Goal: Information Seeking & Learning: Check status

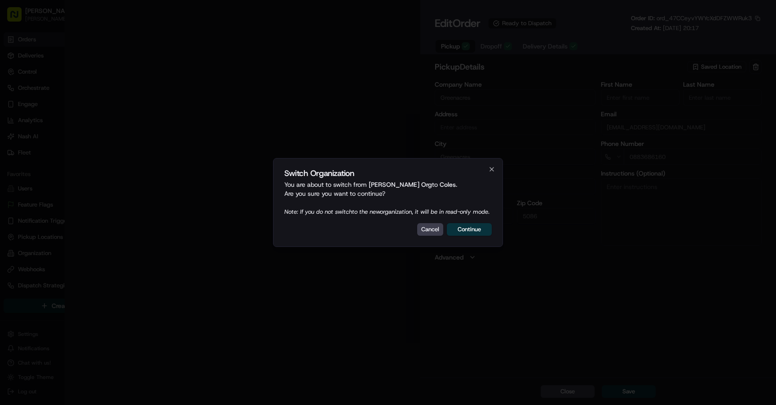
type input "Cnr Muller Rd amd Floridale Rd Greenacres SA 5086 AU"
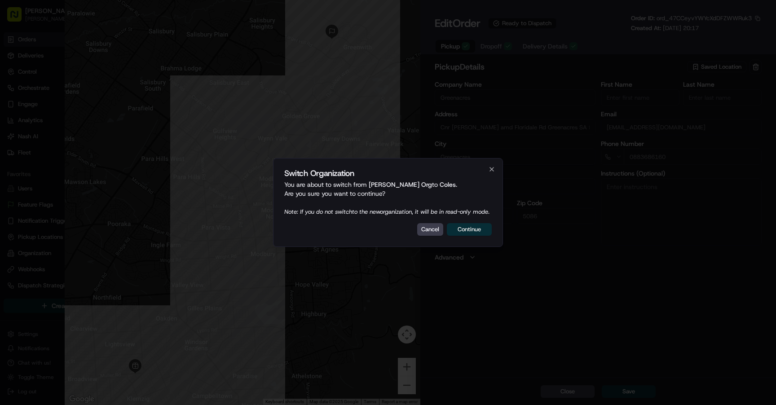
click at [471, 234] on button "Continue" at bounding box center [469, 229] width 45 height 13
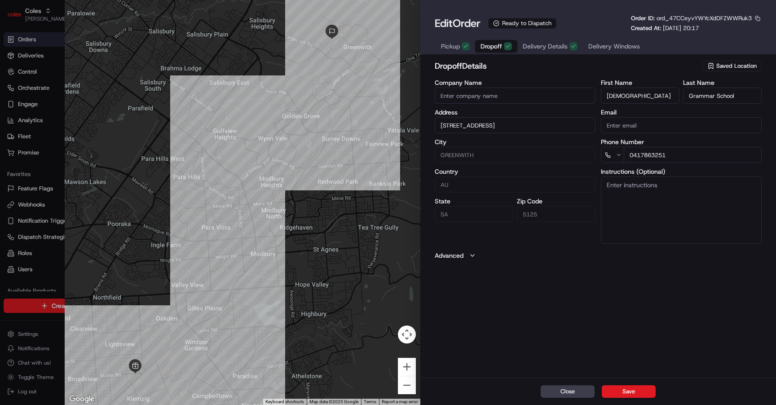
click at [505, 42] on button "Dropoff" at bounding box center [496, 46] width 42 height 13
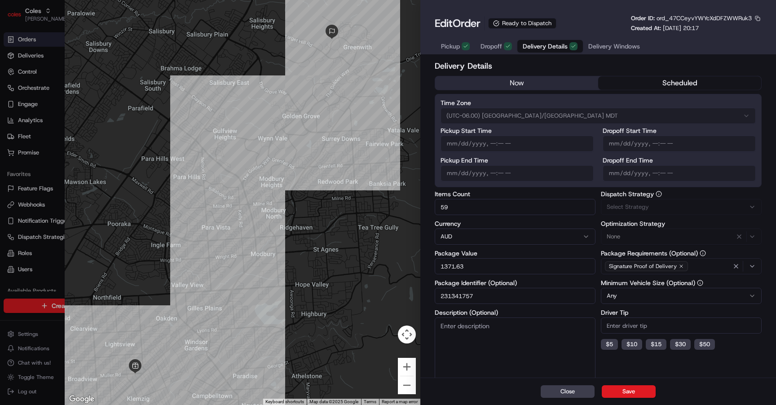
click at [540, 44] on span "Delivery Details" at bounding box center [545, 46] width 45 height 9
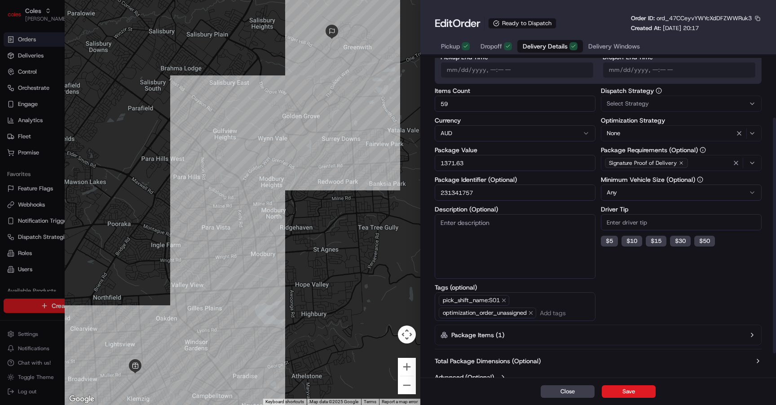
scroll to position [113, 0]
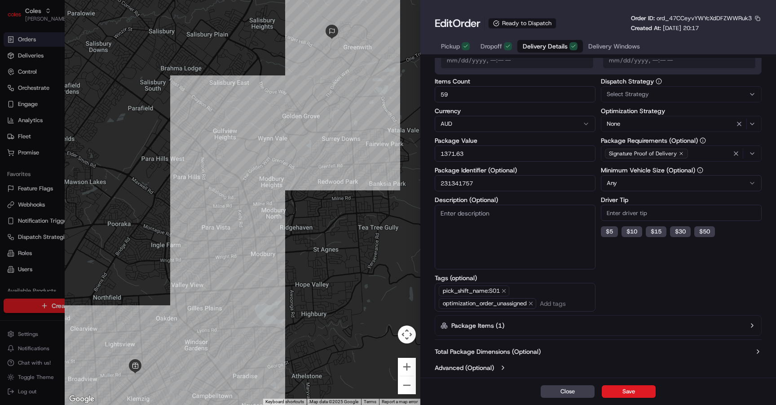
click at [498, 366] on button "Advanced (Optional)" at bounding box center [598, 367] width 327 height 9
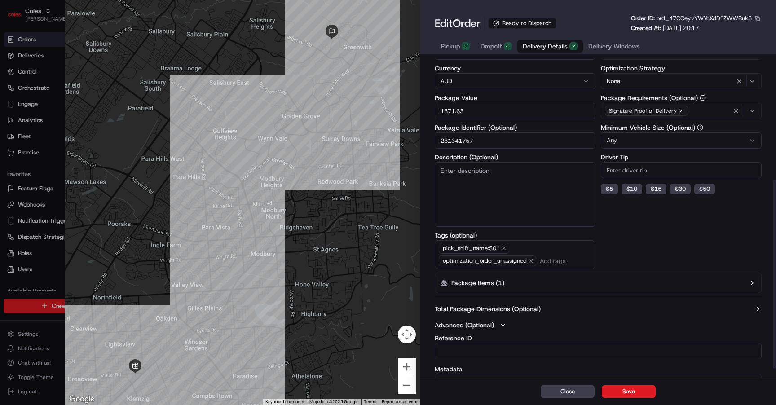
scroll to position [220, 0]
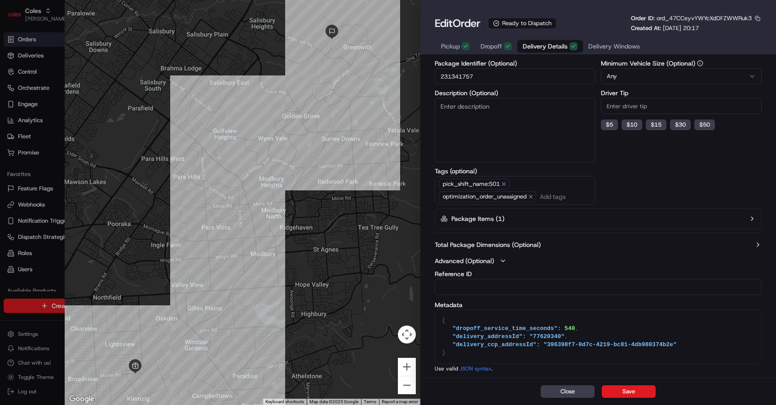
click at [527, 245] on label "Total Package Dimensions (Optional)" at bounding box center [488, 244] width 106 height 9
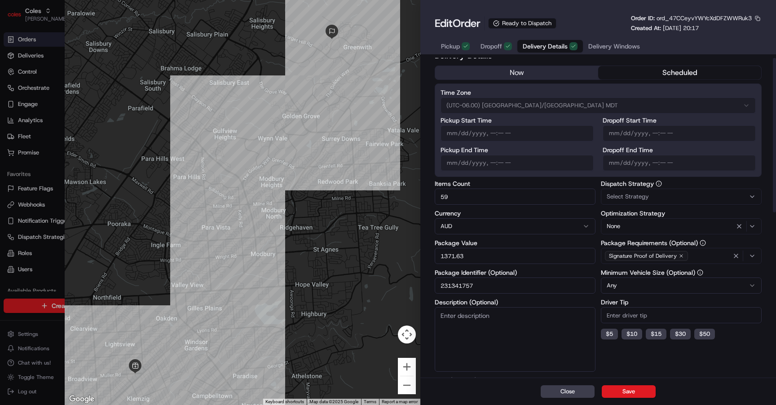
scroll to position [0, 0]
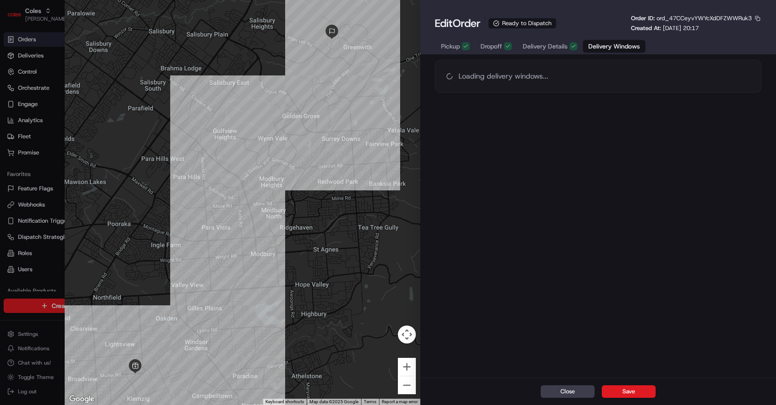
click at [597, 45] on span "Delivery Windows" at bounding box center [614, 46] width 52 height 9
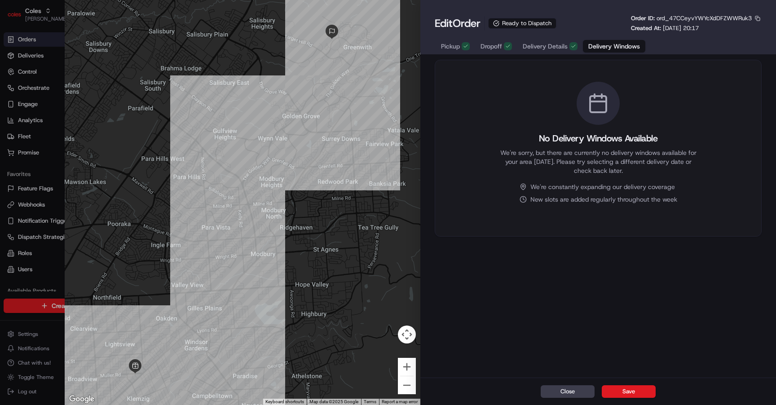
click at [554, 38] on div "Pickup Dropoff Delivery Details Delivery Windows" at bounding box center [540, 46] width 211 height 17
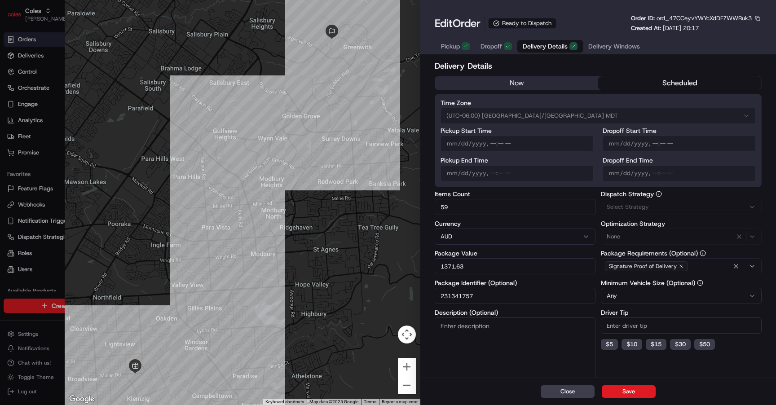
click at [551, 43] on span "Delivery Details" at bounding box center [545, 46] width 45 height 9
click at [695, 19] on span "ord_47CCeyvYWYcXdDFZWWRuk3" at bounding box center [703, 18] width 95 height 8
copy span "ord_47CCeyvYWYcXdDFZWWRuk3"
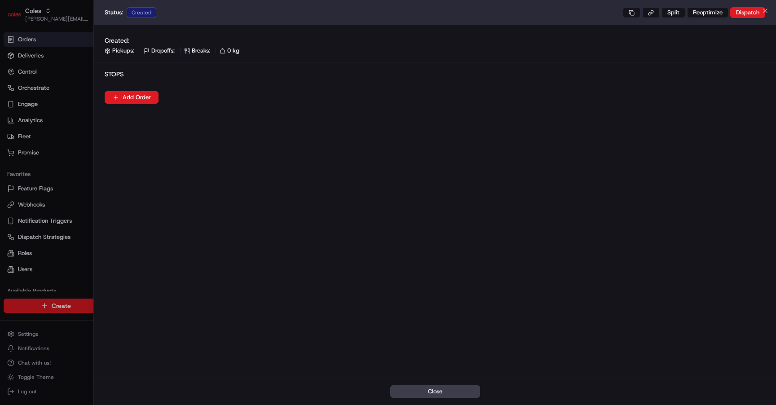
click at [74, 75] on div at bounding box center [388, 202] width 776 height 405
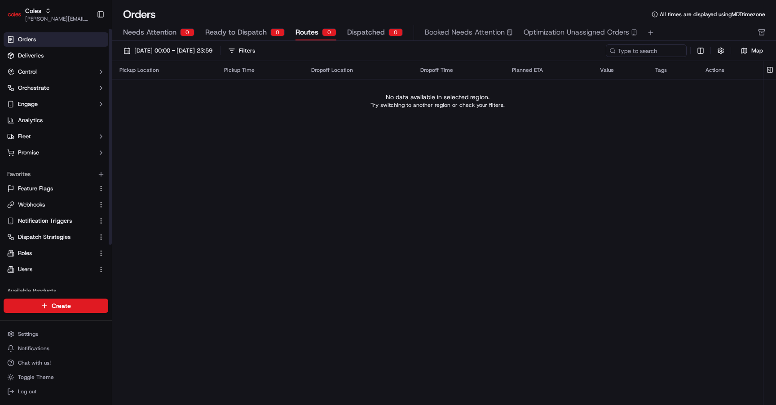
click at [61, 40] on link "Orders" at bounding box center [56, 39] width 105 height 14
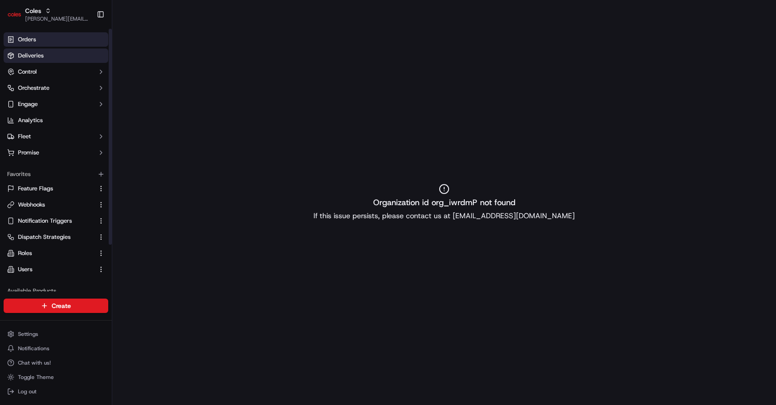
click at [62, 55] on link "Deliveries" at bounding box center [56, 55] width 105 height 14
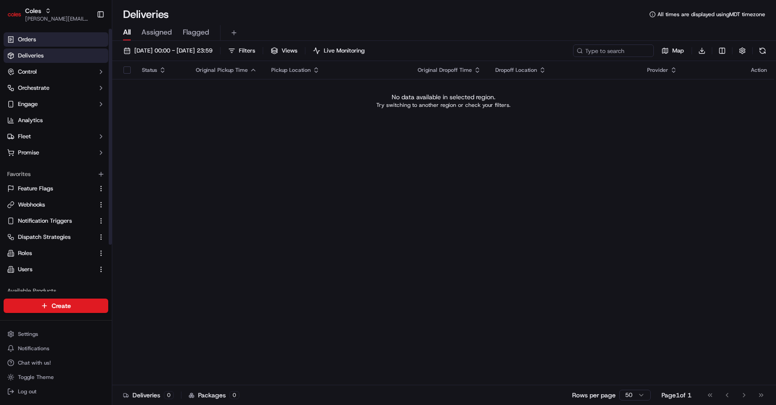
click at [48, 34] on link "Orders" at bounding box center [56, 39] width 105 height 14
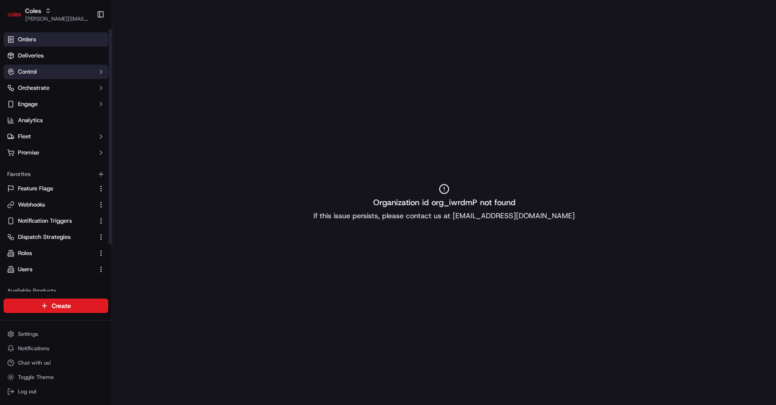
click at [60, 70] on button "Control" at bounding box center [56, 72] width 105 height 14
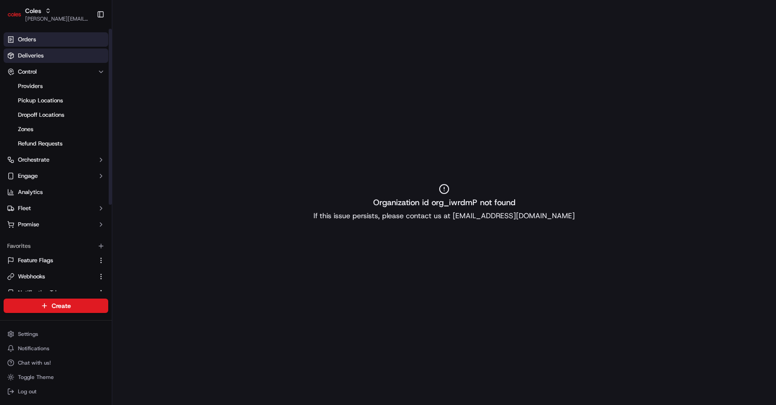
click at [69, 58] on link "Deliveries" at bounding box center [56, 55] width 105 height 14
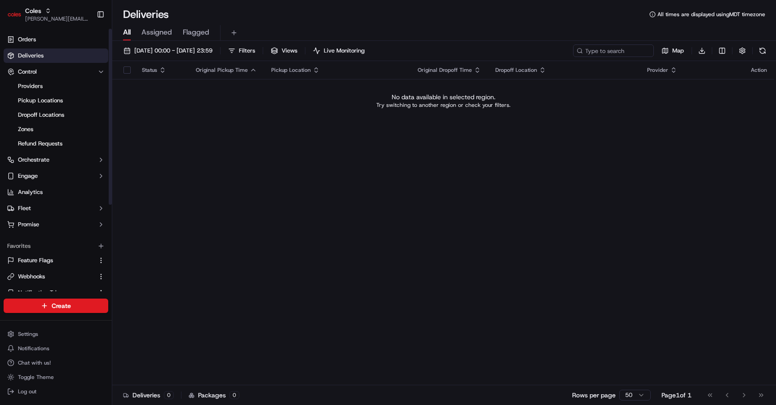
click at [165, 25] on button "Assigned" at bounding box center [156, 32] width 31 height 15
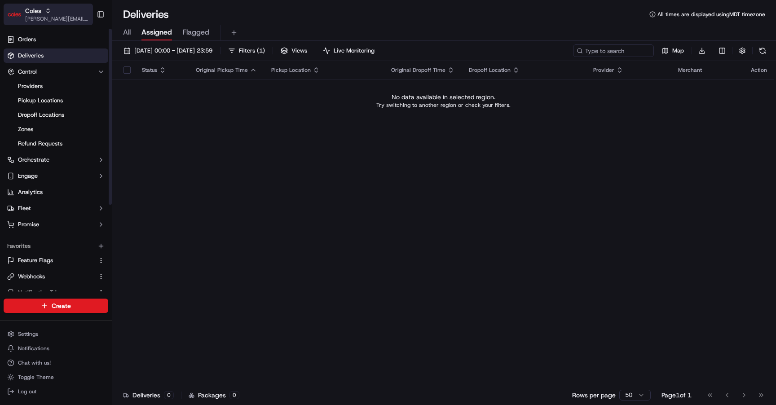
click at [62, 15] on div "Coles" at bounding box center [57, 10] width 64 height 9
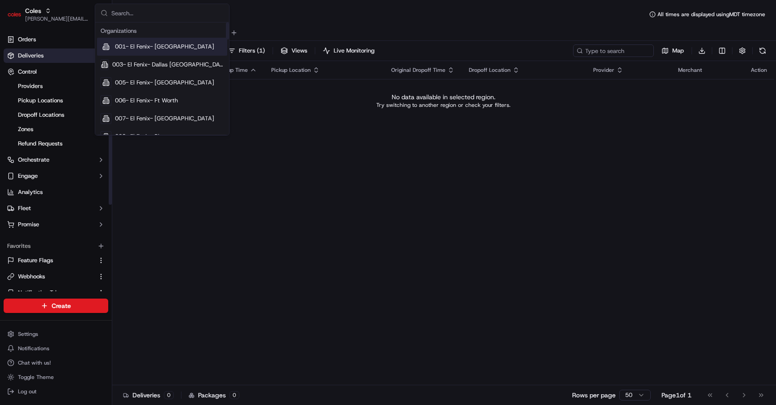
click at [145, 51] on div "001- El Fenix- Dallas Downtown" at bounding box center [162, 47] width 130 height 18
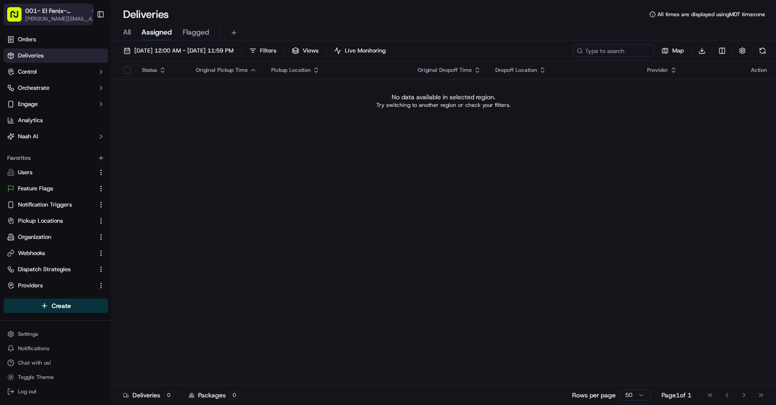
click at [40, 17] on span "[PERSON_NAME][EMAIL_ADDRESS][DOMAIN_NAME]" at bounding box center [61, 18] width 72 height 7
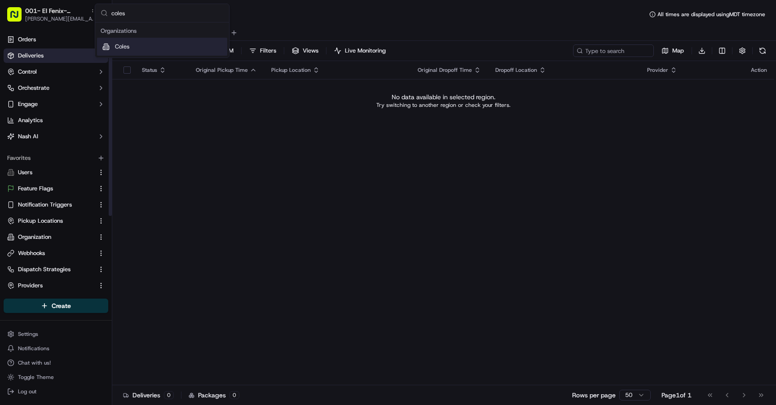
type input "coles"
click at [149, 51] on div "Coles" at bounding box center [162, 47] width 130 height 18
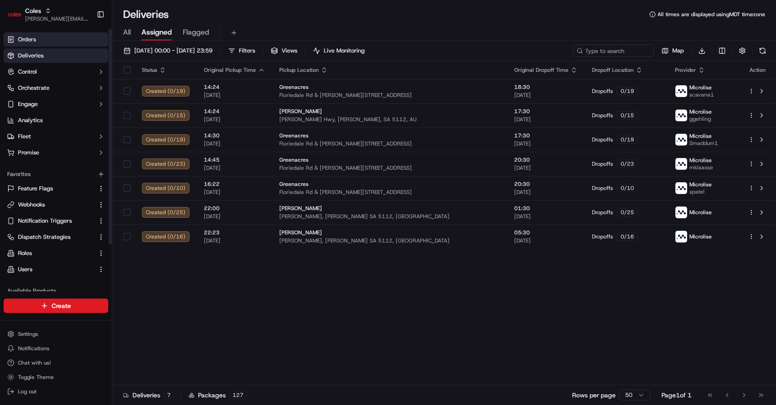
click at [85, 39] on link "Orders" at bounding box center [56, 39] width 105 height 14
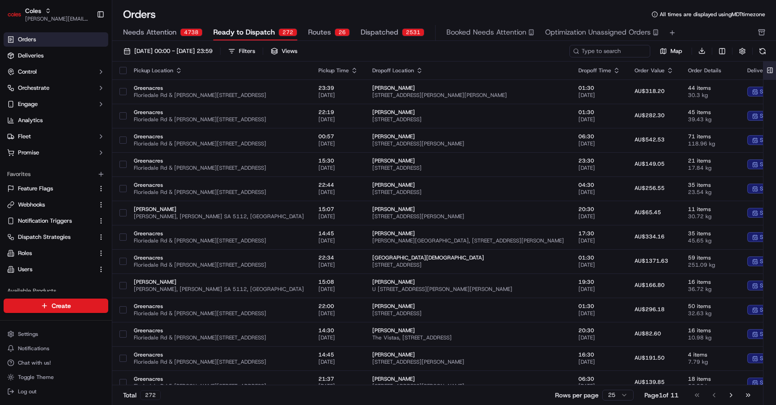
click at [769, 69] on button at bounding box center [769, 71] width 15 height 18
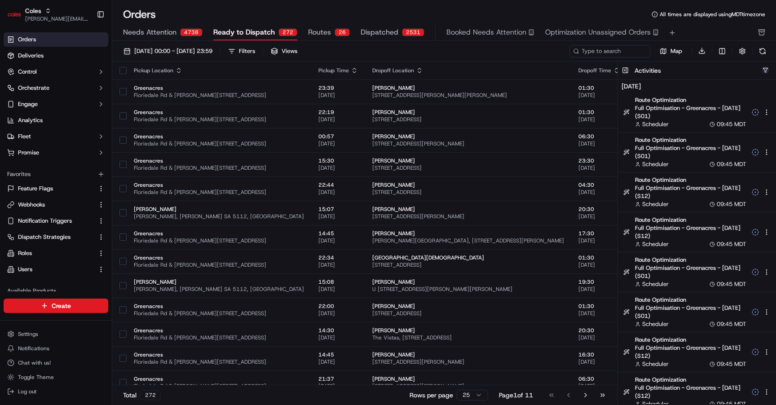
click at [764, 70] on button "button" at bounding box center [765, 70] width 7 height 7
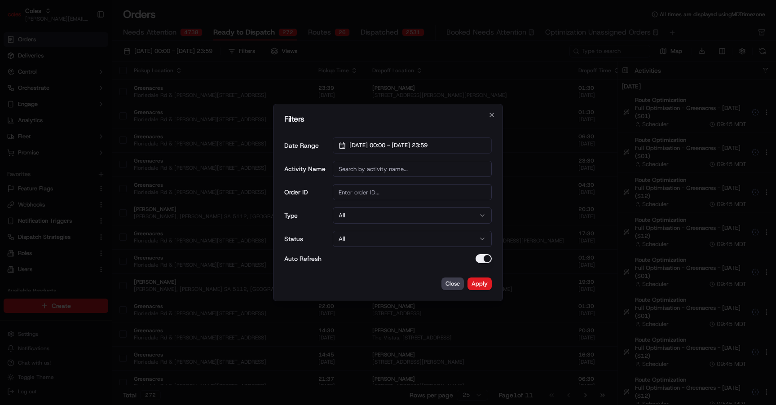
click at [395, 185] on input "Order ID" at bounding box center [412, 192] width 159 height 16
click at [378, 171] on input "Activity Name" at bounding box center [412, 169] width 159 height 16
click at [369, 193] on input "Order ID" at bounding box center [412, 192] width 159 height 16
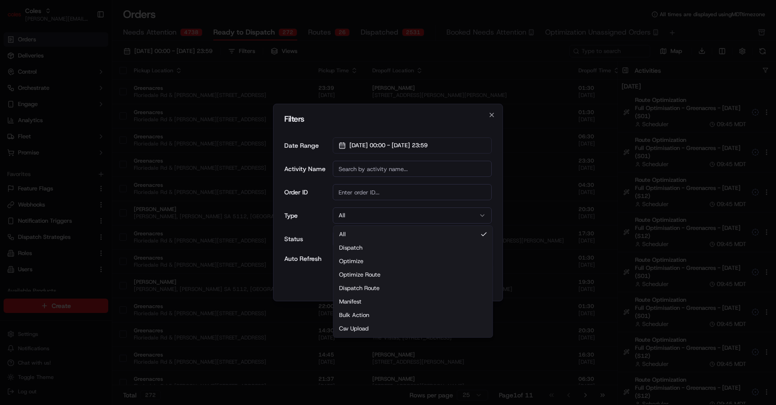
click at [364, 215] on button "All" at bounding box center [412, 215] width 159 height 16
click at [408, 219] on button "Optimize Route" at bounding box center [412, 215] width 159 height 16
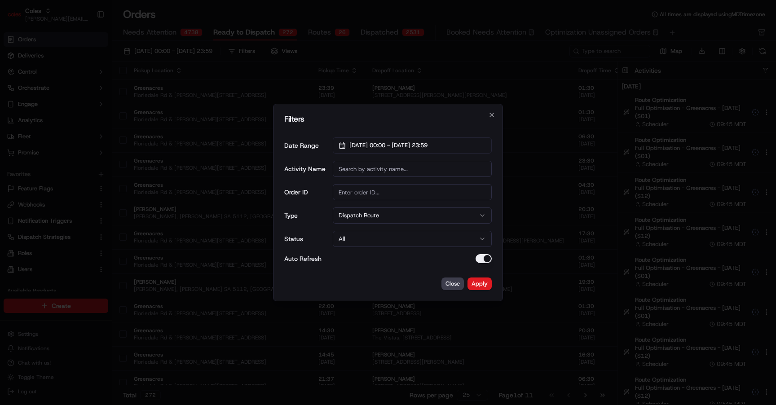
click at [477, 276] on div "Filters Date Range 01/09/2025 00:00 - 30/09/2025 23:59 Activity Name Order ID T…" at bounding box center [388, 203] width 230 height 198
click at [477, 283] on button "Apply" at bounding box center [479, 283] width 24 height 13
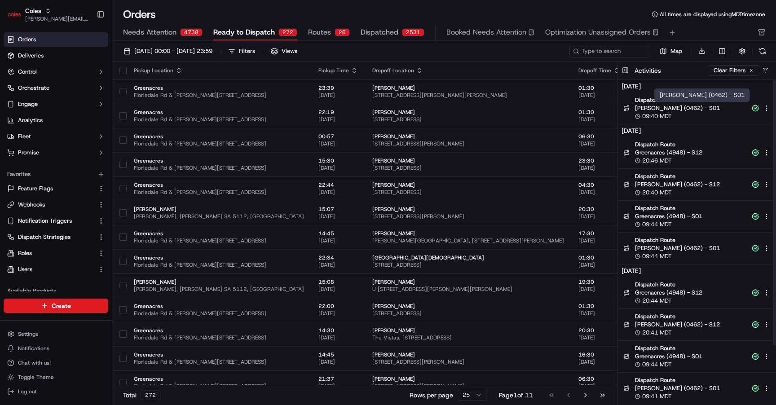
click at [685, 109] on span "Elizabeth (0462) - S01" at bounding box center [690, 108] width 111 height 8
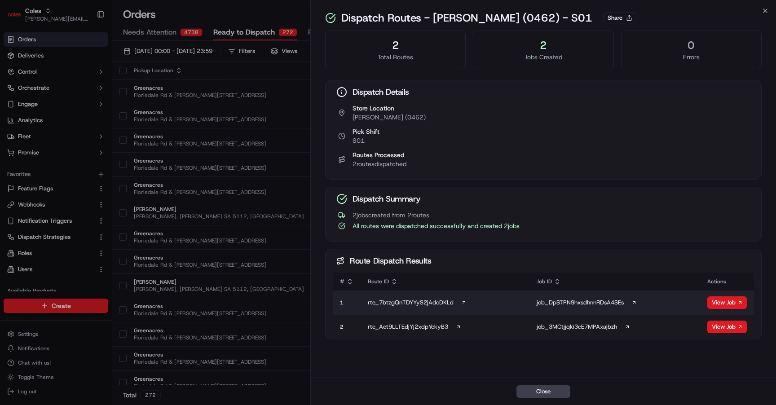
click at [634, 302] on icon at bounding box center [634, 303] width 2 height 2
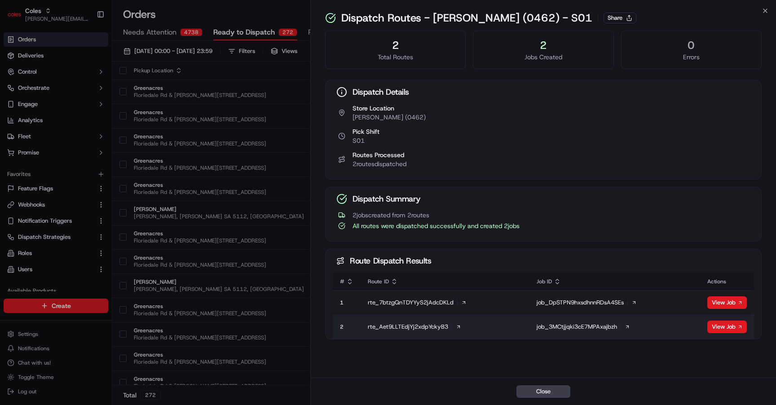
click at [622, 329] on div "job_3MCtjjqki3cE7MPAxajbzh" at bounding box center [614, 327] width 156 height 8
click at [624, 329] on icon at bounding box center [626, 326] width 5 height 5
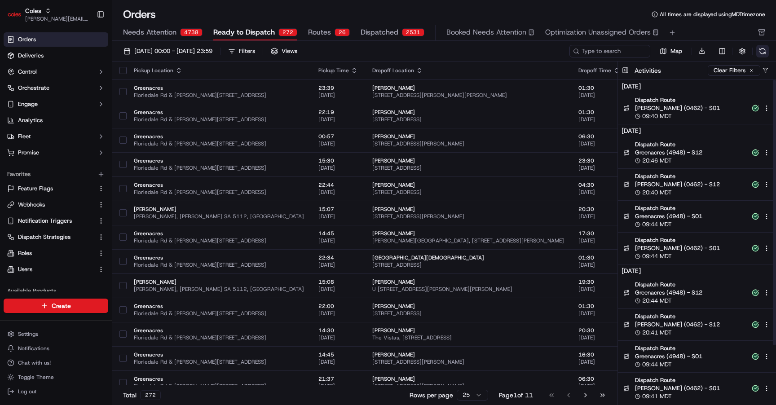
click at [761, 56] on button at bounding box center [762, 51] width 13 height 13
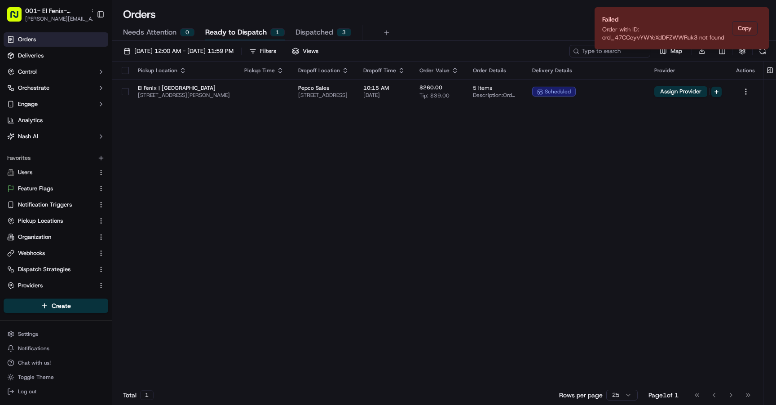
click at [511, 195] on div "Pickup Location Pickup Time Dropoff Location Dropoff Time Order Value Order Det…" at bounding box center [437, 224] width 650 height 324
click at [758, 15] on icon "Notifications (F8)" at bounding box center [760, 14] width 7 height 7
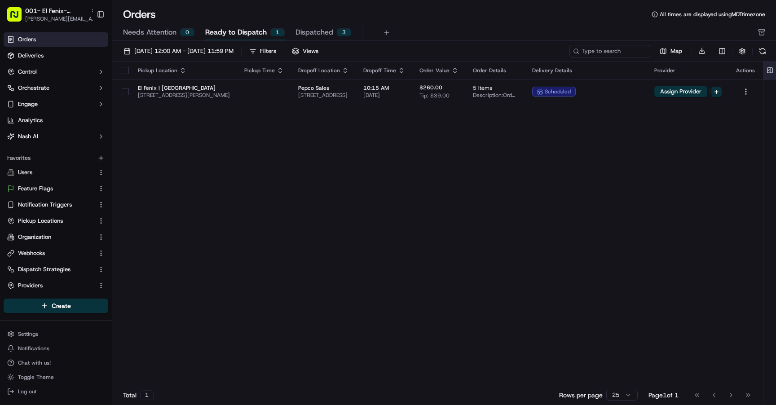
click at [767, 72] on button at bounding box center [769, 71] width 15 height 18
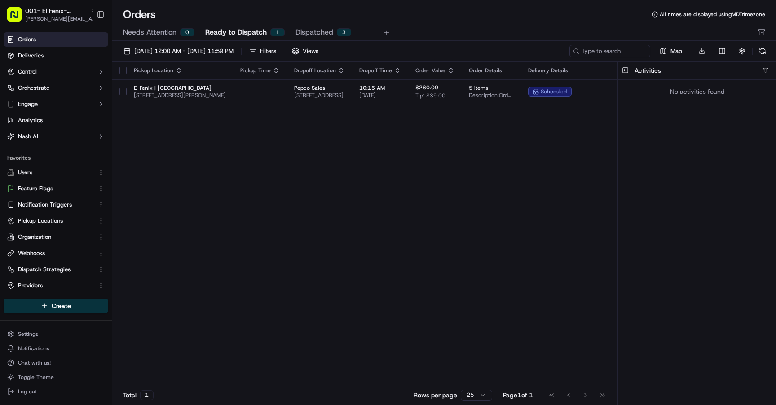
click at [485, 132] on div "Pickup Location Pickup Time Dropoff Location Dropoff Time Order Value Order Det…" at bounding box center [435, 224] width 646 height 324
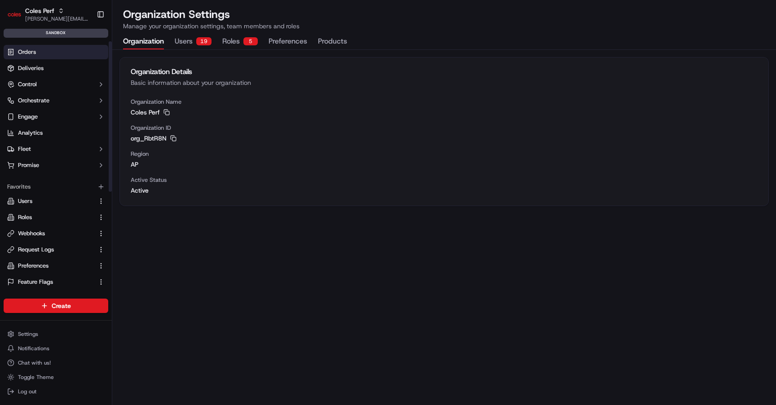
click at [70, 51] on link "Orders" at bounding box center [56, 52] width 105 height 14
